Goal: Task Accomplishment & Management: Use online tool/utility

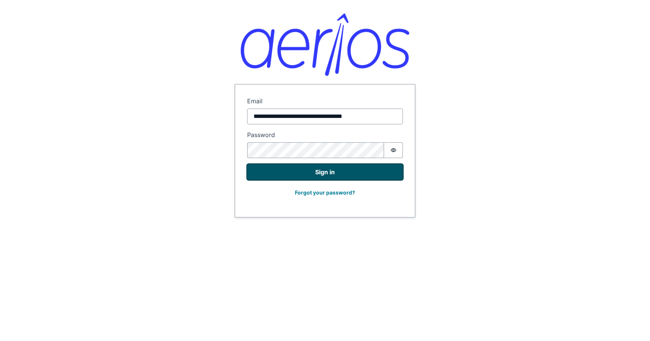
click at [315, 167] on button "Sign in" at bounding box center [325, 172] width 156 height 16
